Goal: Task Accomplishment & Management: Use online tool/utility

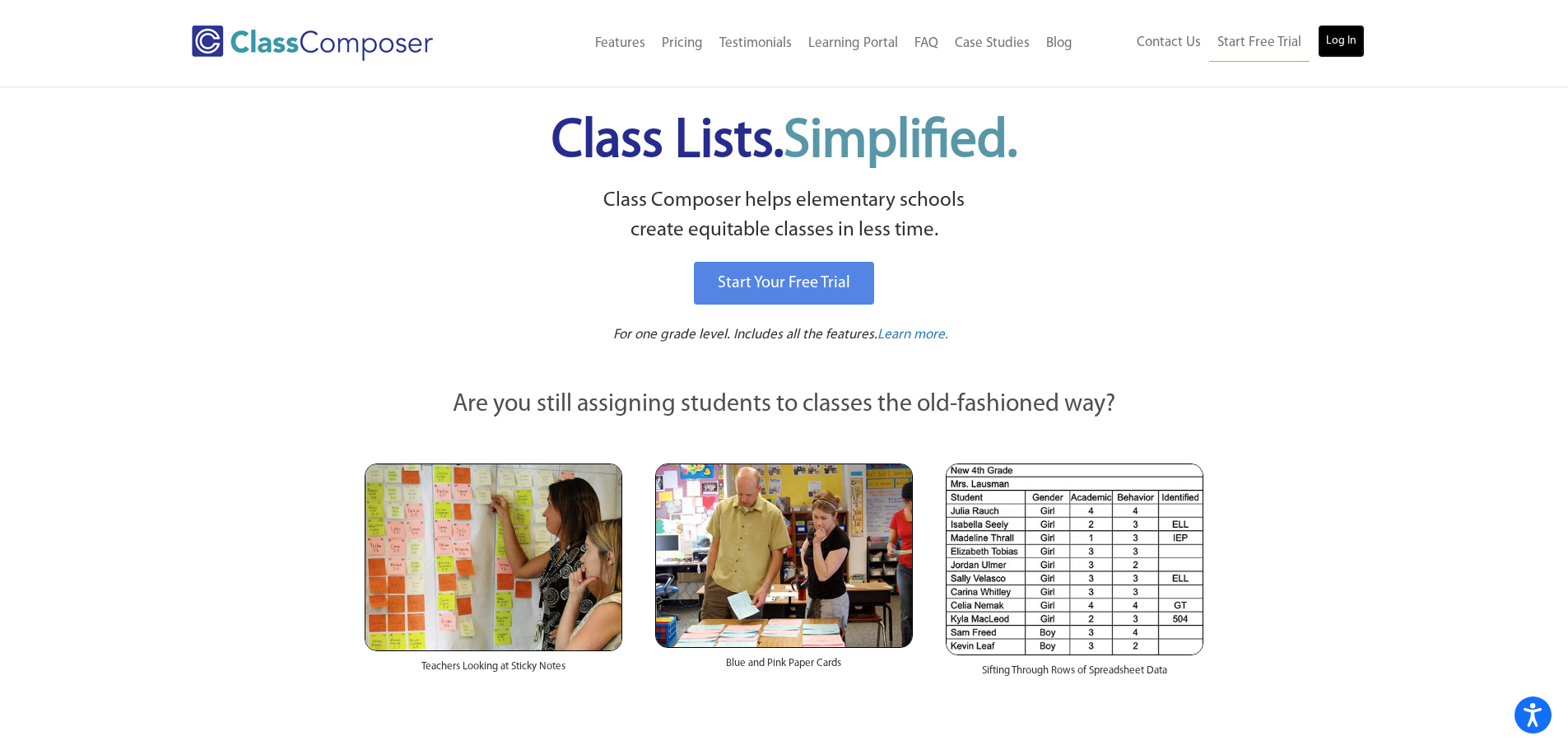
click at [800, 36] on link "Log In" at bounding box center [1341, 41] width 47 height 33
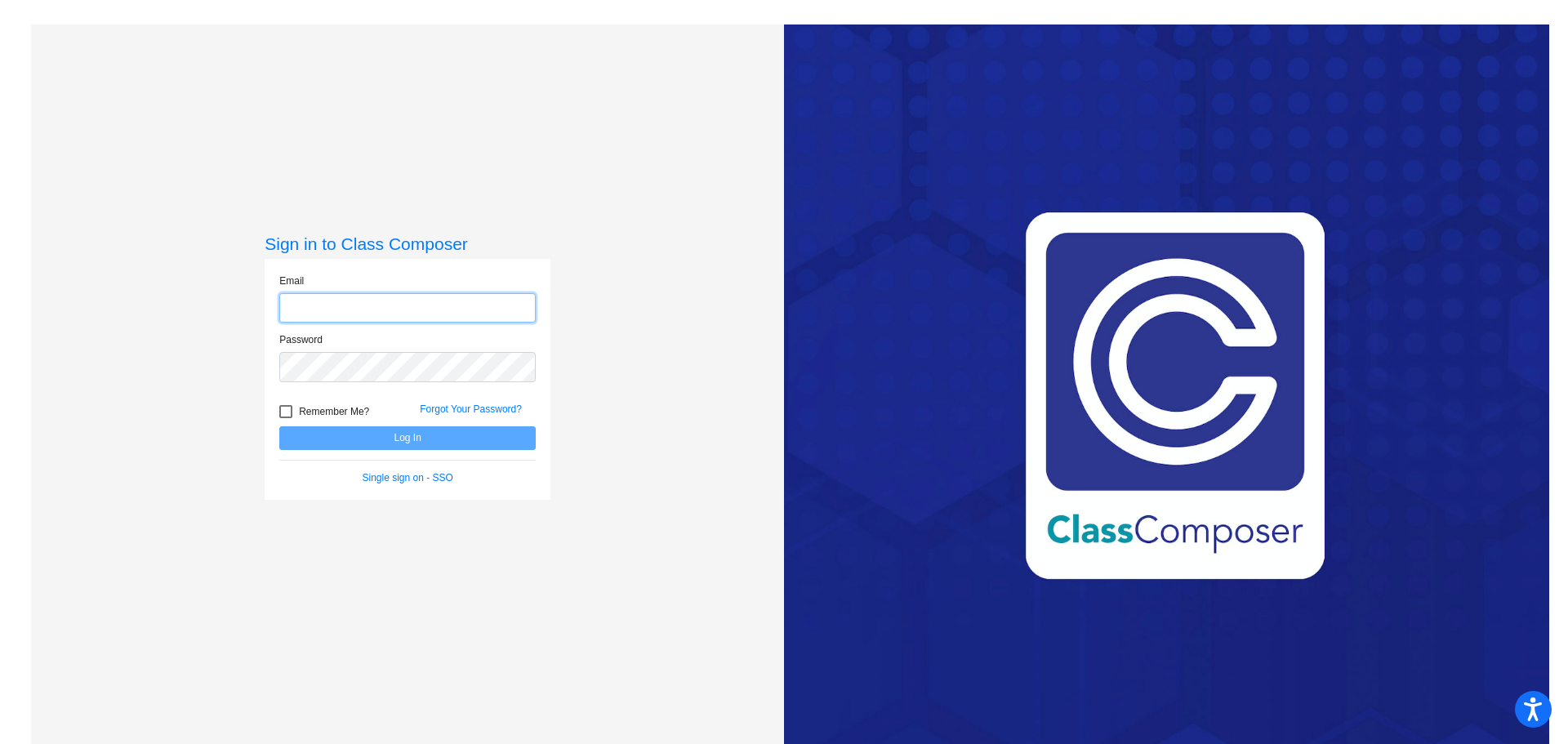
type input "dubrowa@harrisontwp.k12.nj.us"
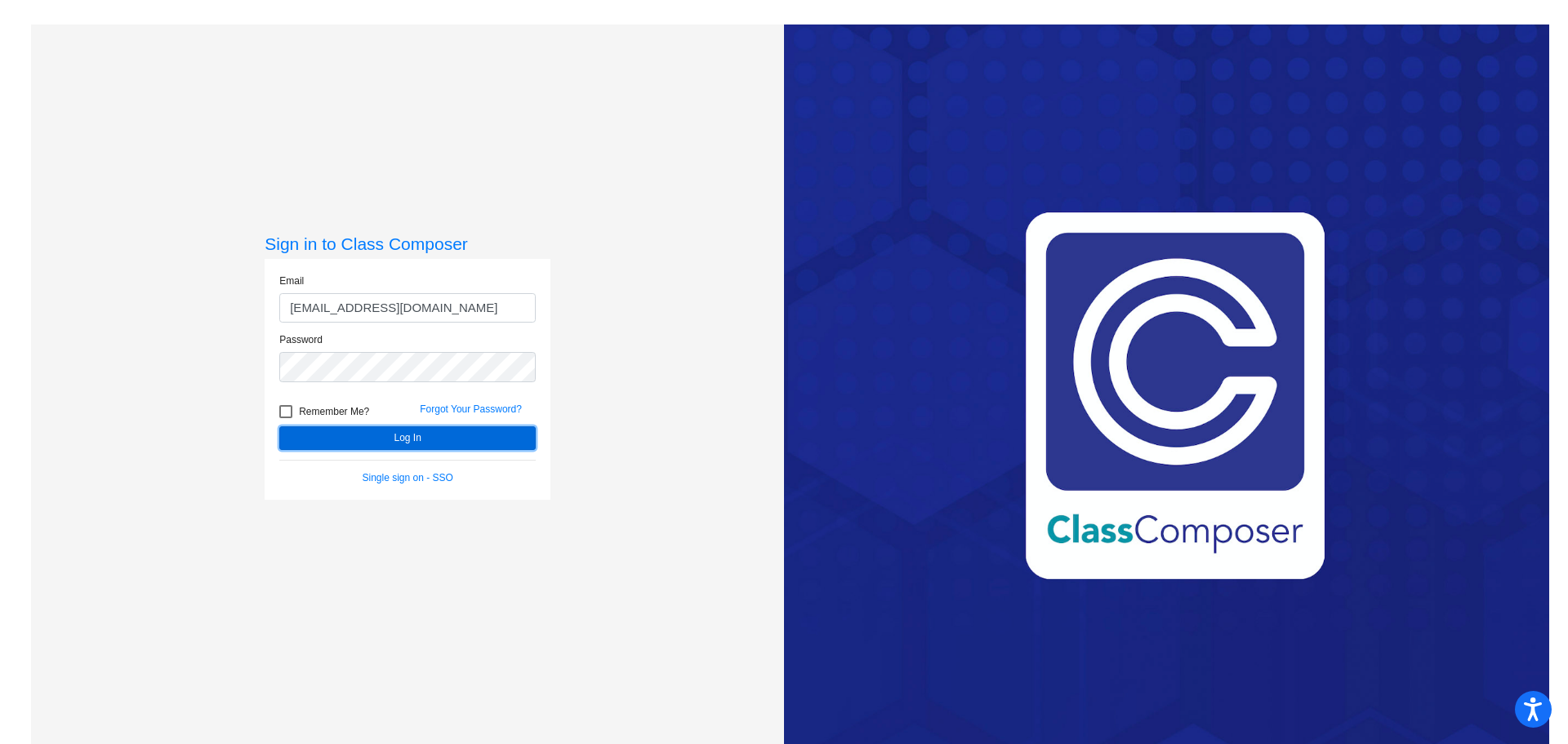
click at [319, 439] on button "Log In" at bounding box center [408, 438] width 257 height 24
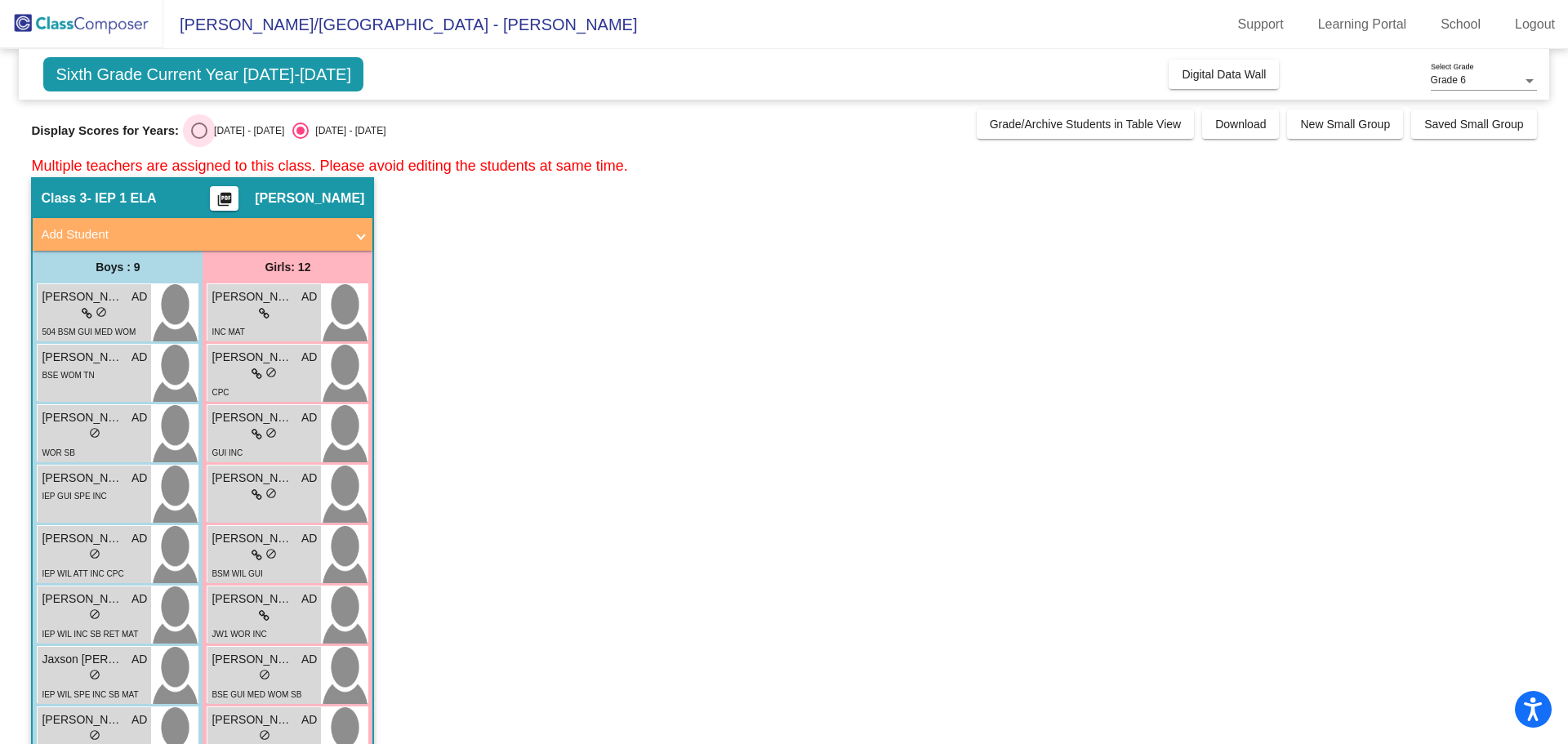
click at [202, 135] on div "Select an option" at bounding box center [199, 130] width 16 height 16
click at [199, 138] on input "2024 - 2025" at bounding box center [199, 138] width 1 height 1
radio input "true"
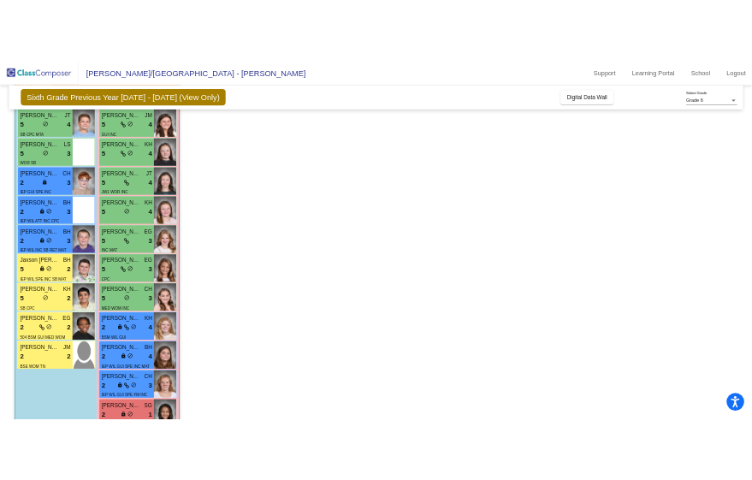
scroll to position [305, 0]
